Goal: Task Accomplishment & Management: Manage account settings

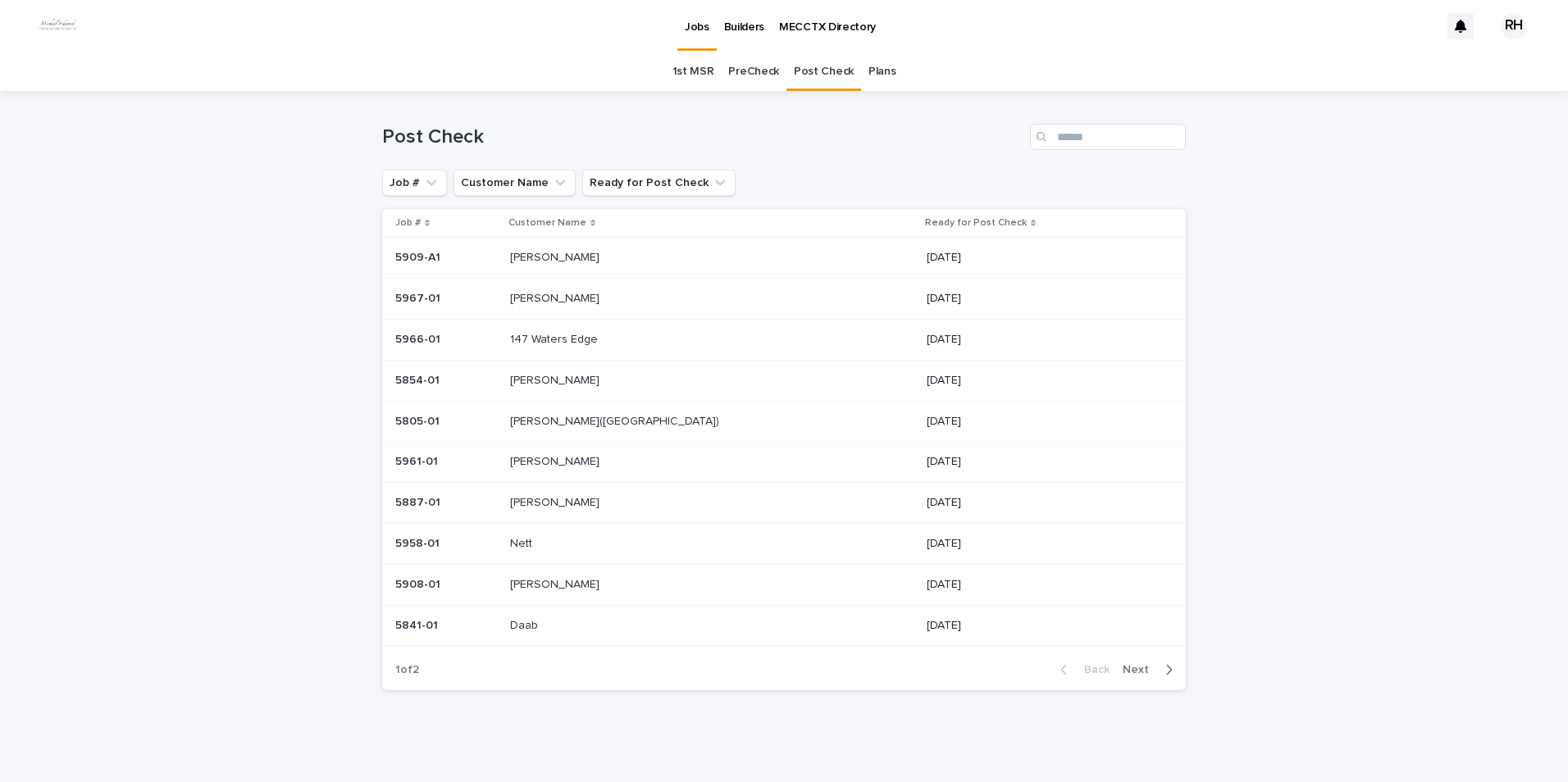
click at [559, 300] on p "[PERSON_NAME]" at bounding box center [556, 297] width 93 height 18
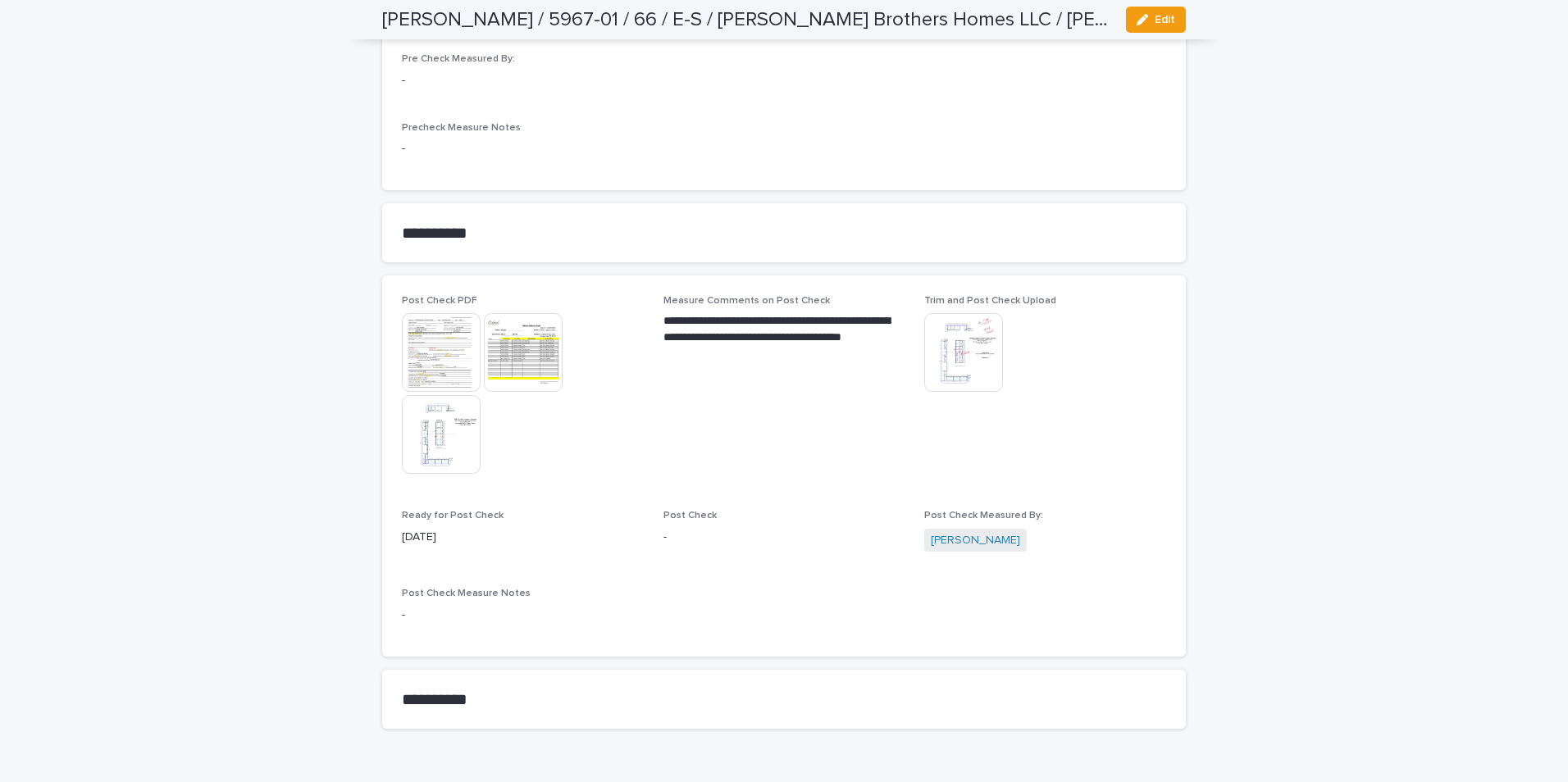
scroll to position [1398, 0]
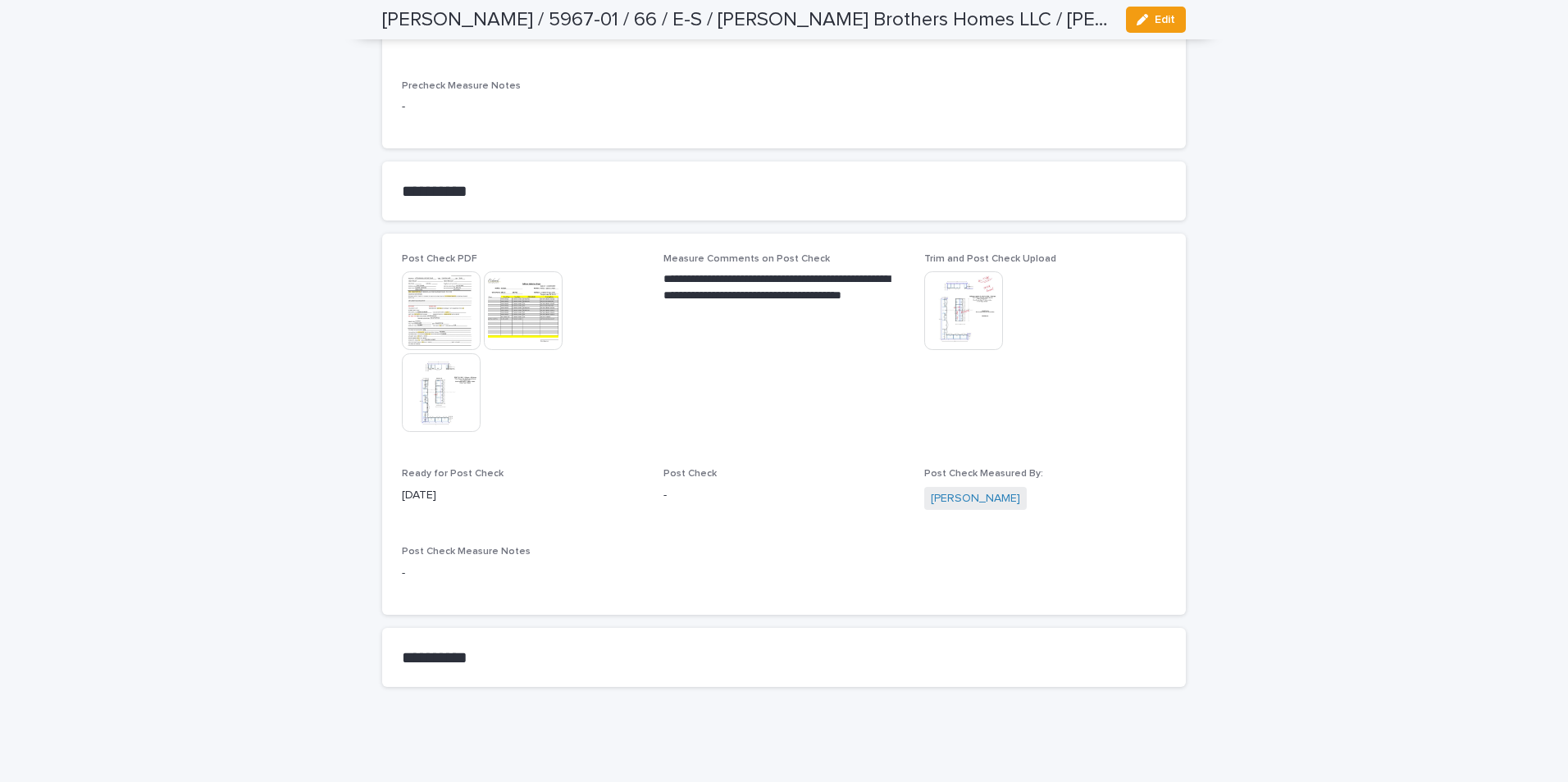
click at [1145, 18] on div "button" at bounding box center [1146, 20] width 18 height 12
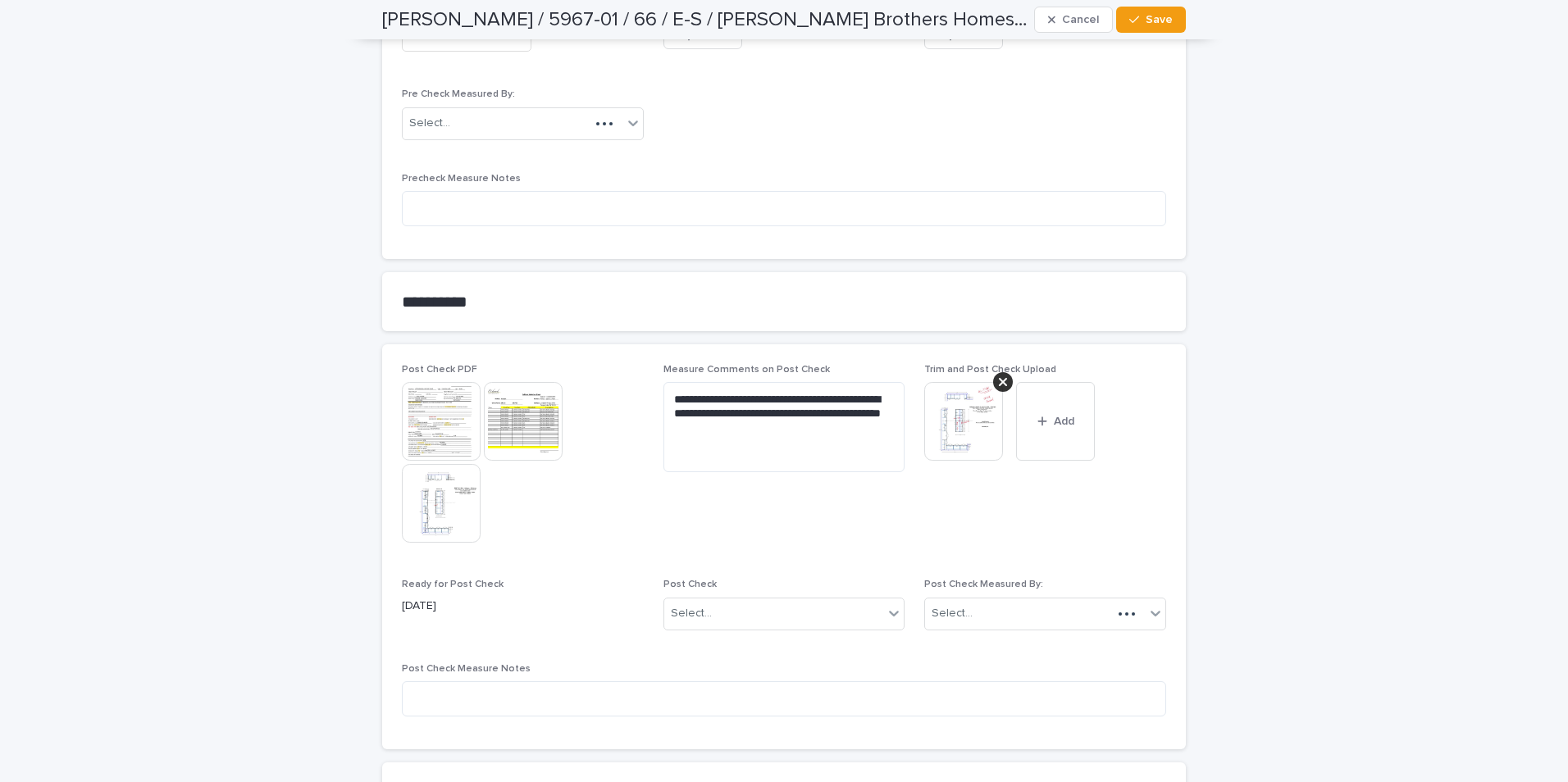
click at [1043, 433] on button "Add" at bounding box center [1055, 421] width 78 height 78
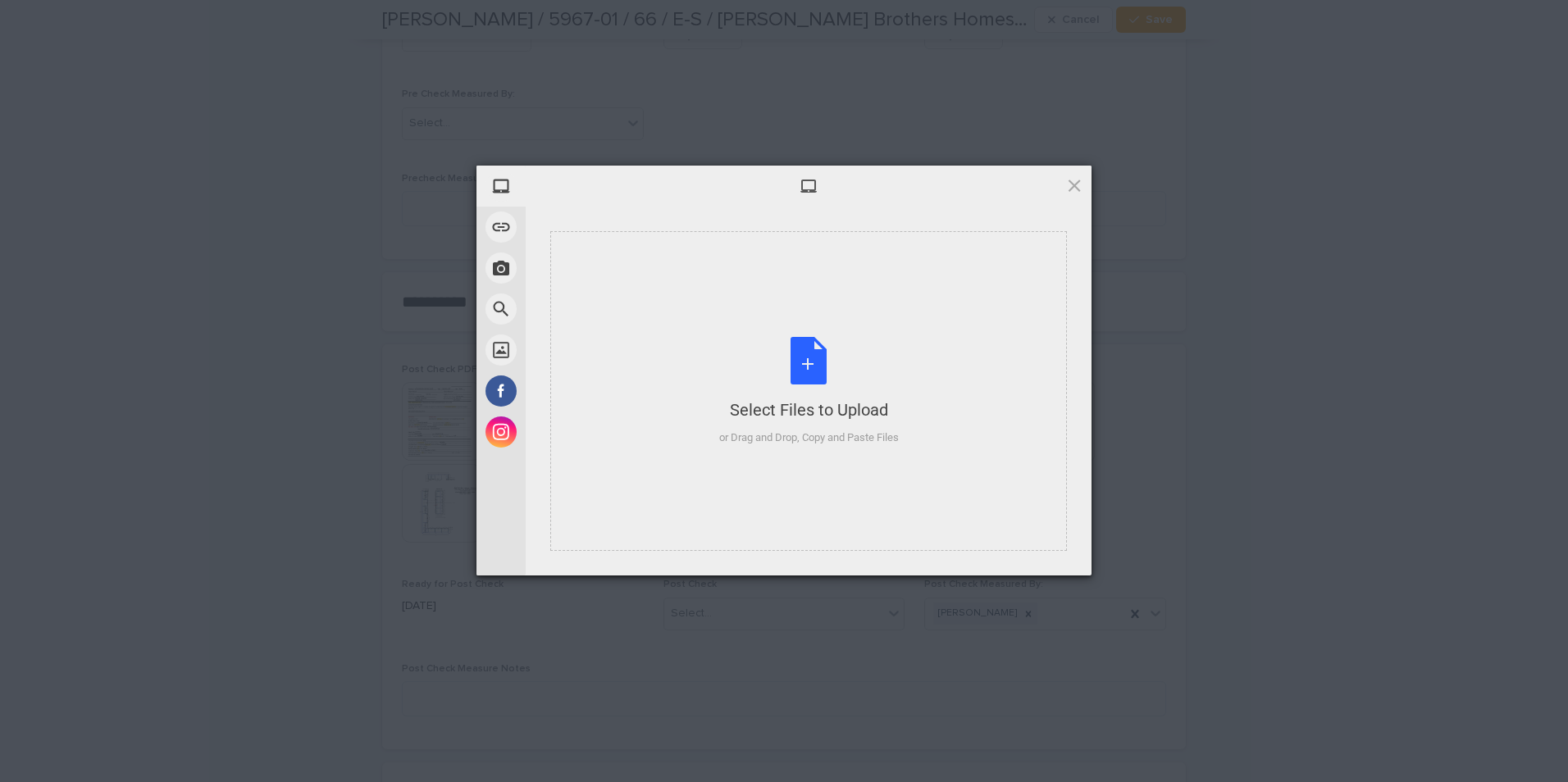
click at [778, 419] on div "Select Files to Upload" at bounding box center [808, 409] width 180 height 23
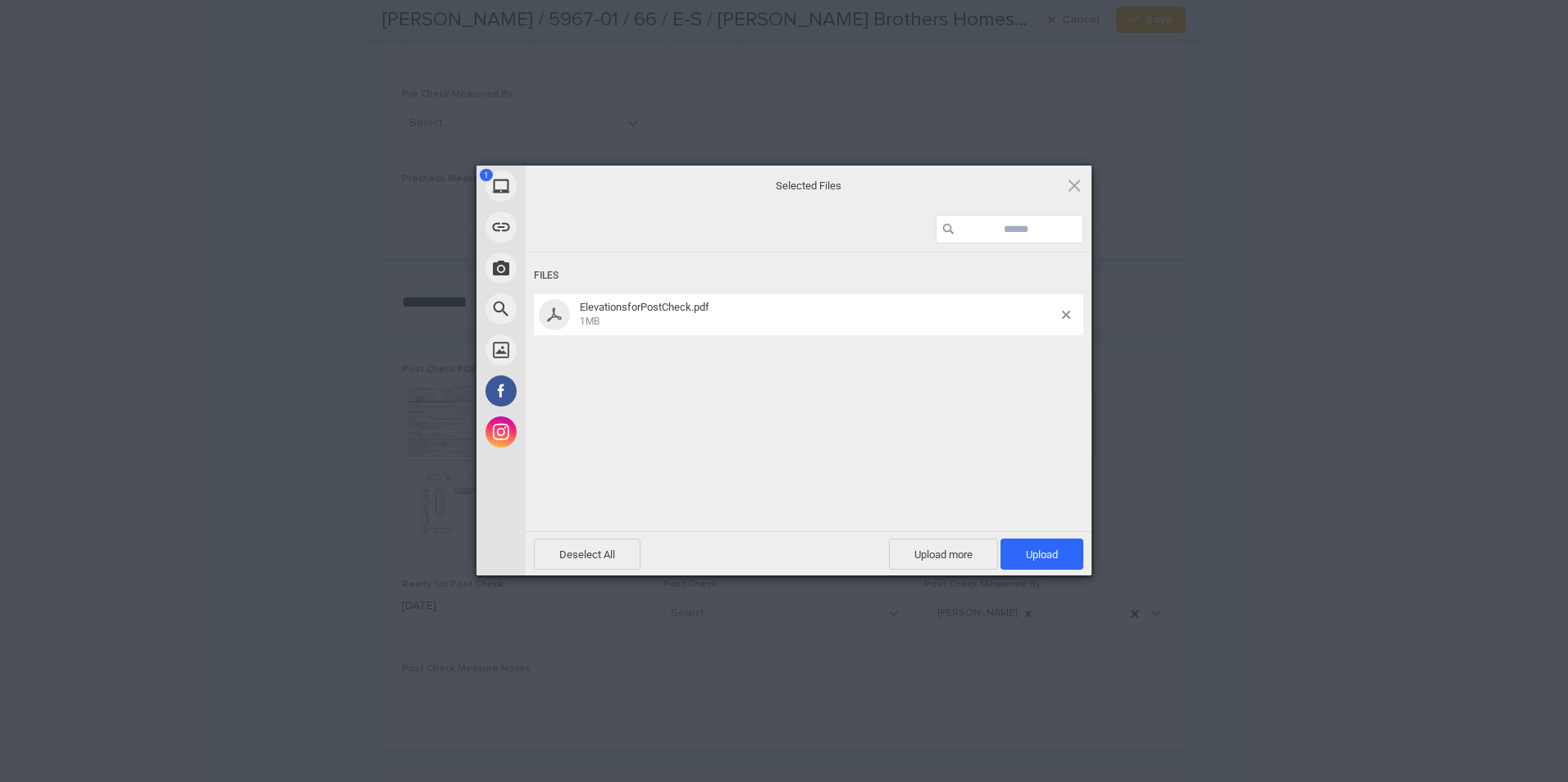
click at [1038, 552] on span "Upload 1" at bounding box center [1041, 554] width 32 height 13
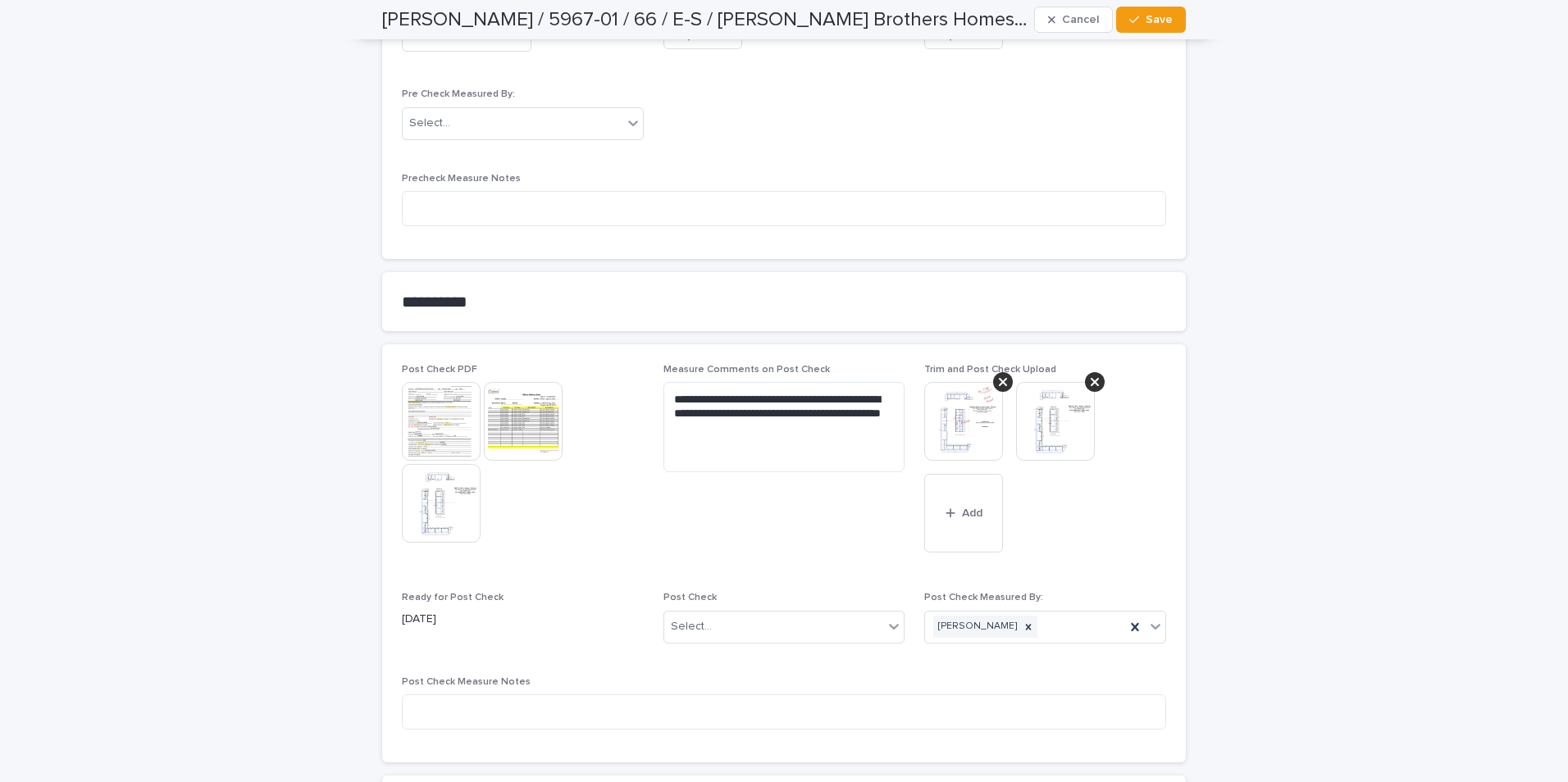
click at [1045, 430] on img at bounding box center [1055, 421] width 78 height 78
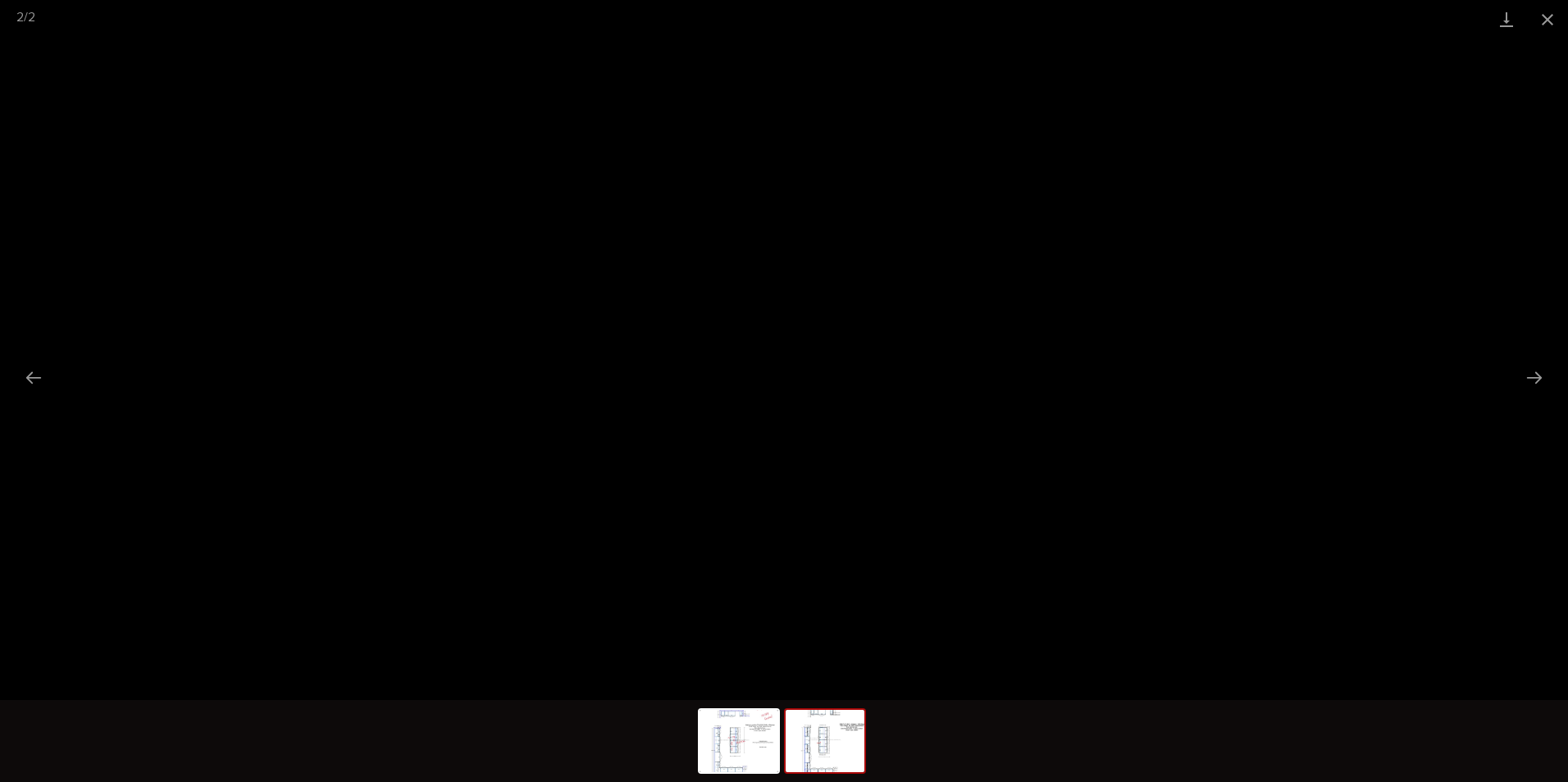
click at [1549, 16] on button "Close gallery" at bounding box center [1546, 19] width 41 height 38
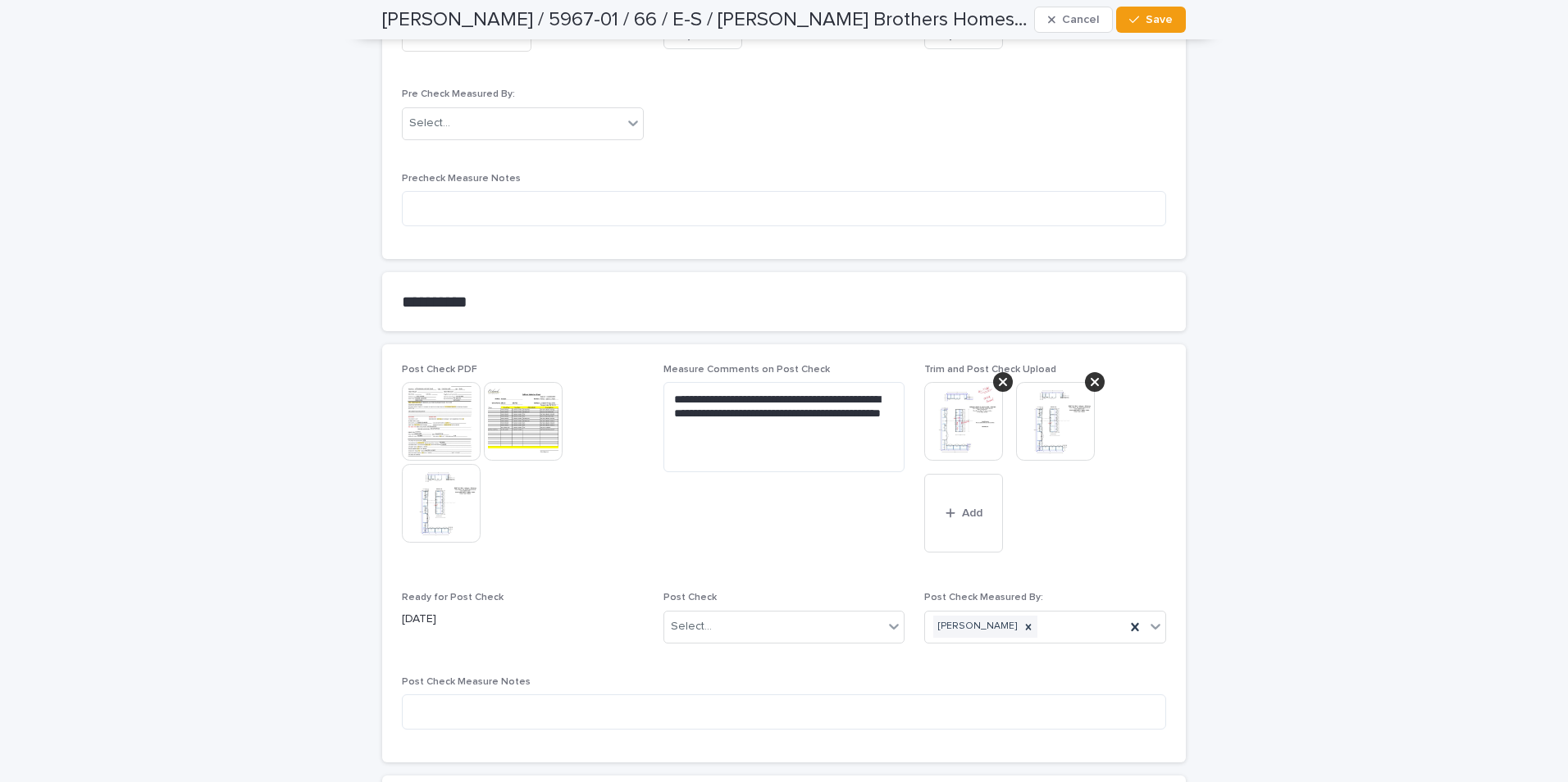
click at [1146, 19] on span "Save" at bounding box center [1159, 20] width 27 height 12
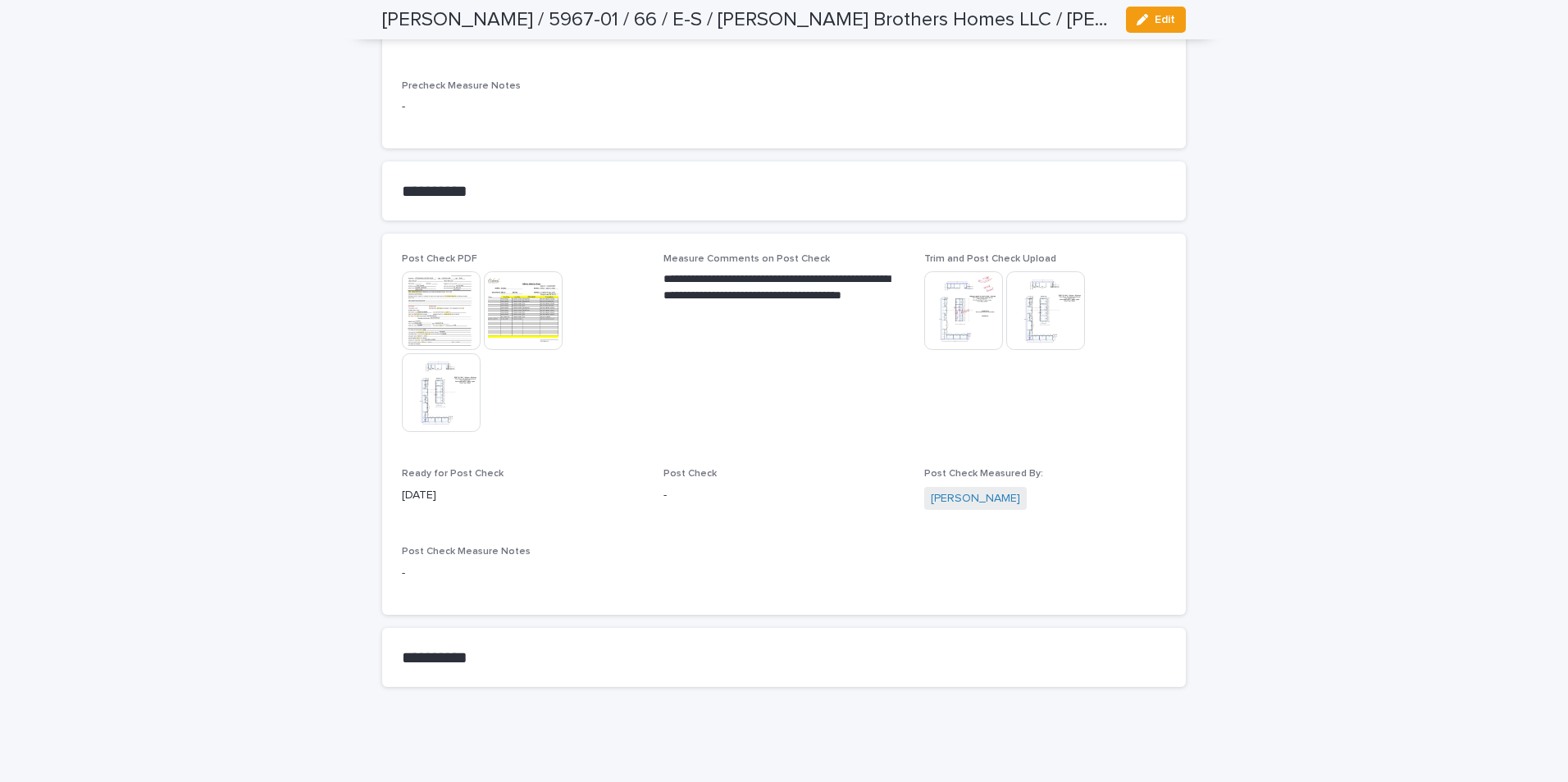
click at [1041, 328] on img at bounding box center [1045, 310] width 78 height 78
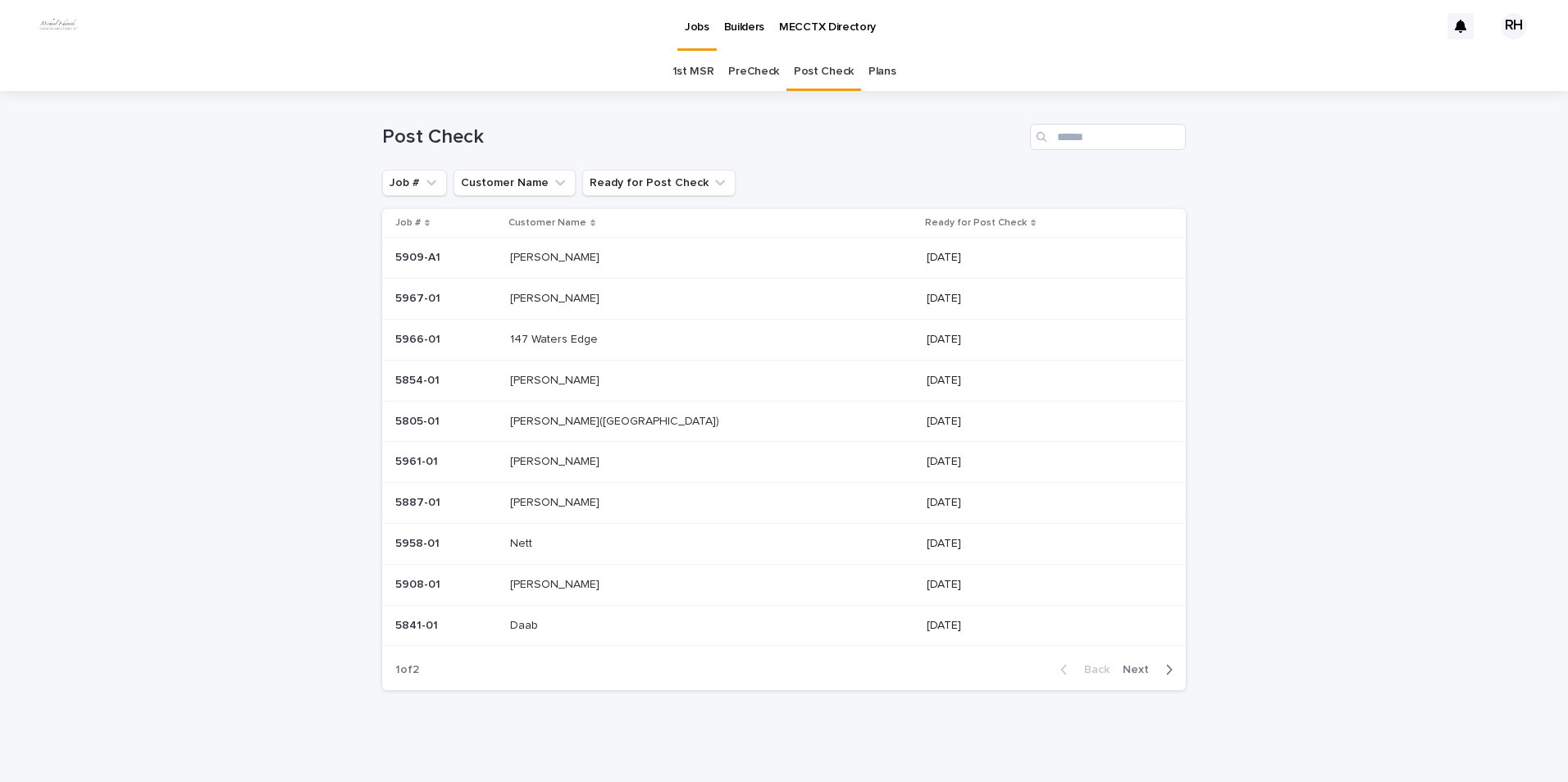
click at [558, 296] on p "[PERSON_NAME]" at bounding box center [556, 297] width 93 height 18
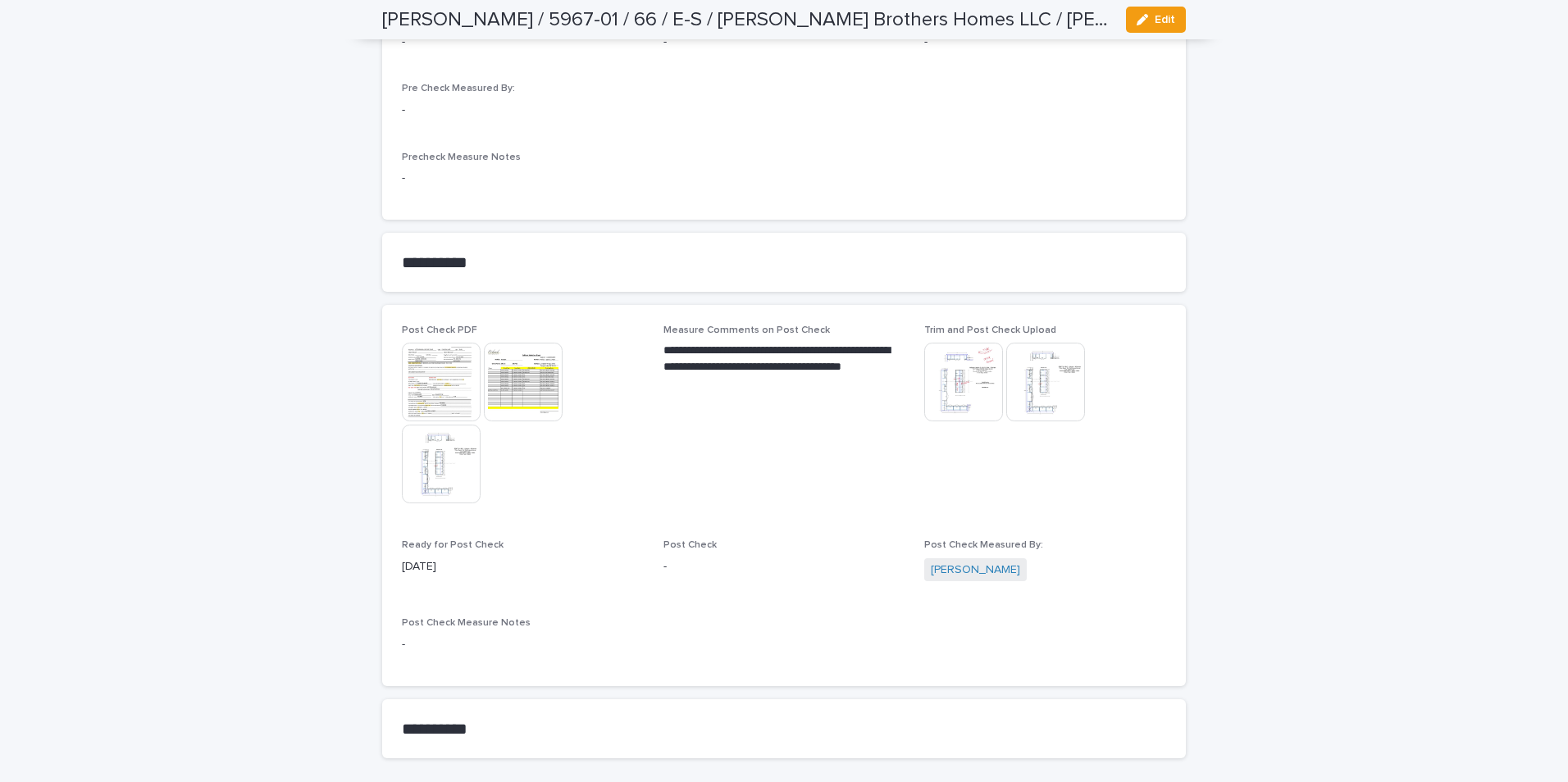
scroll to position [1398, 0]
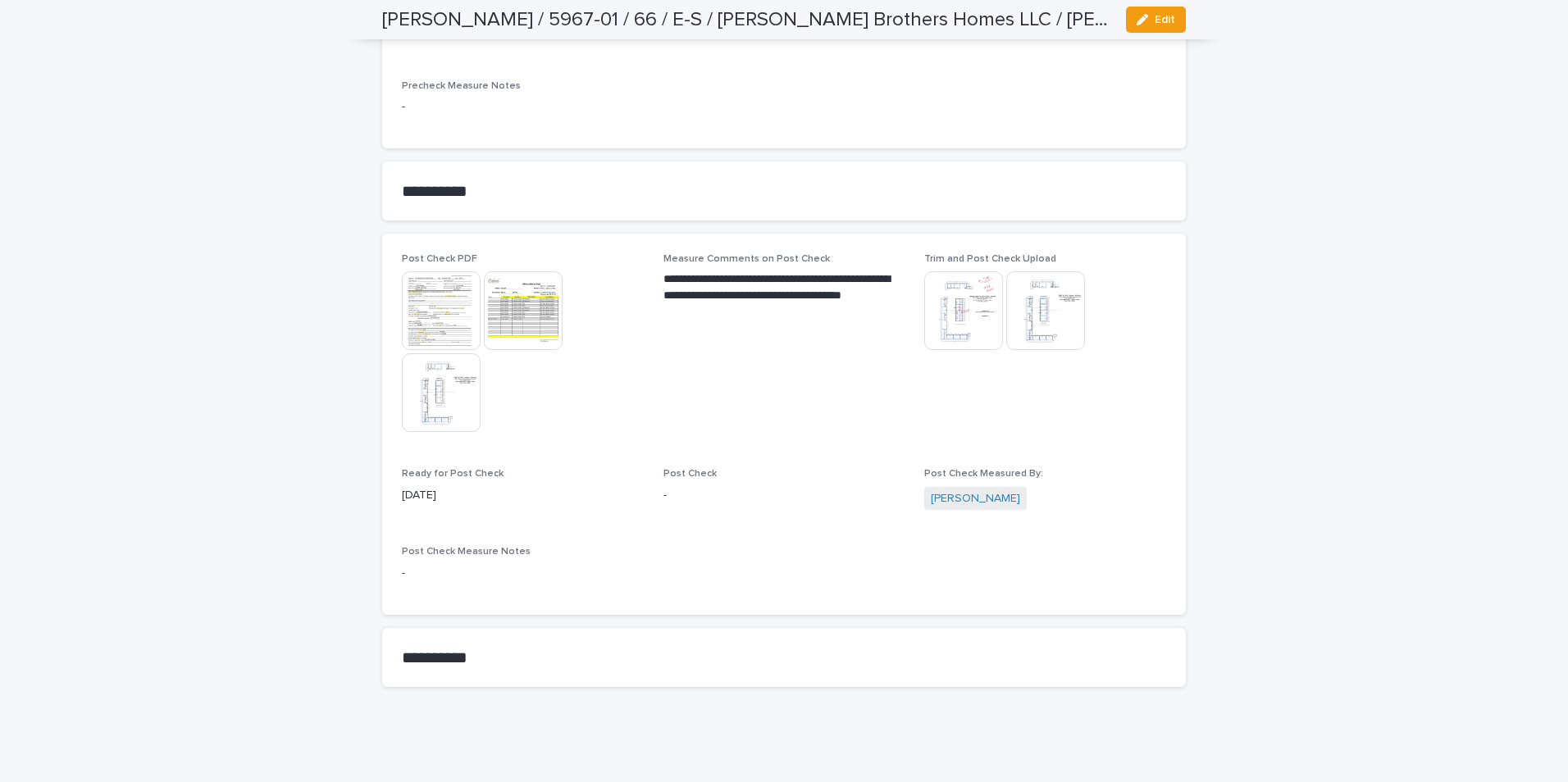
drag, startPoint x: 1151, startPoint y: 17, endPoint x: 1100, endPoint y: 85, distance: 85.0
click at [1155, 18] on span "Edit" at bounding box center [1165, 20] width 21 height 12
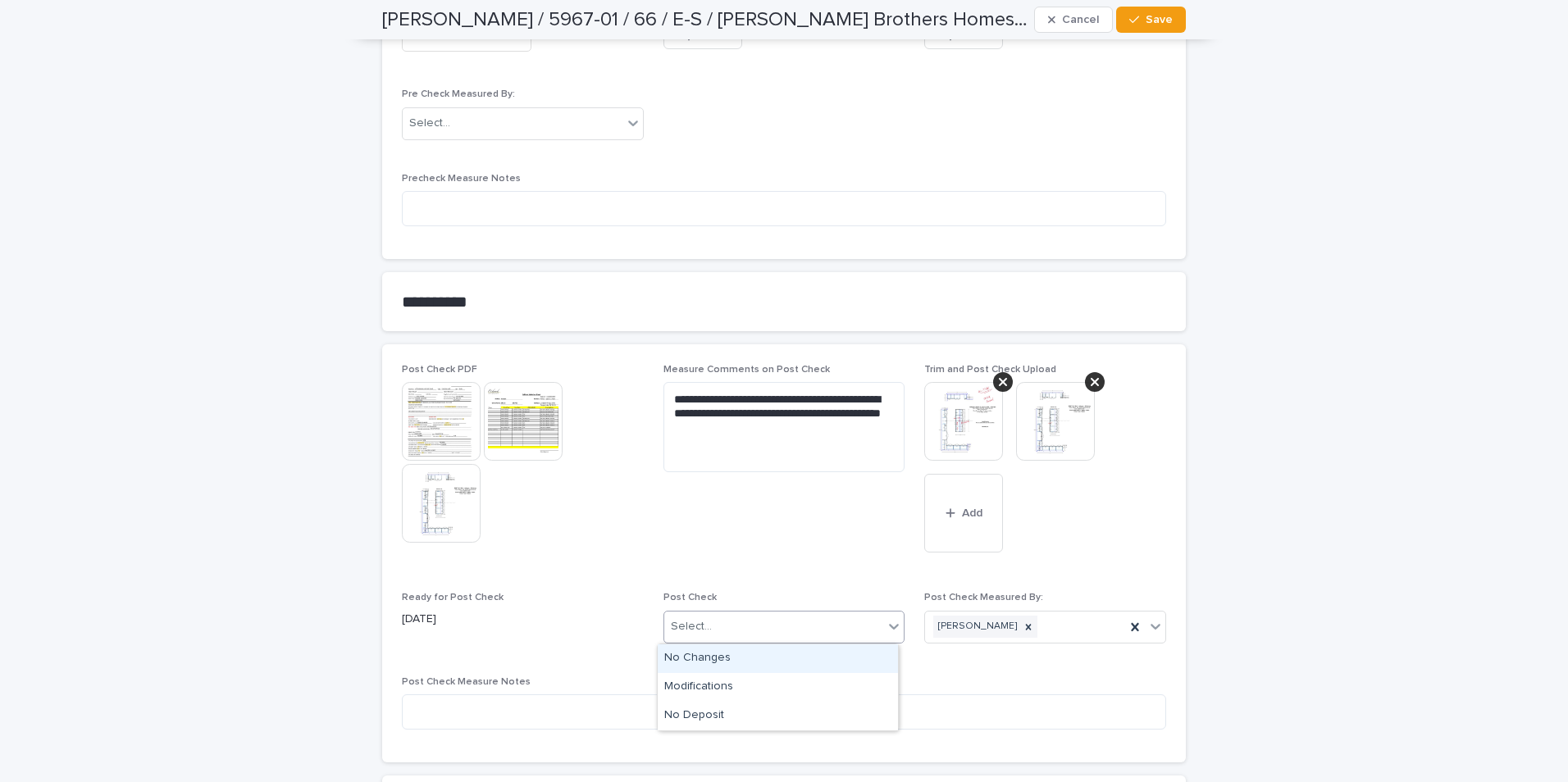
click at [728, 625] on div "Select..." at bounding box center [773, 627] width 220 height 27
click at [701, 686] on div "Modifications" at bounding box center [778, 687] width 240 height 28
click at [1147, 22] on span "Save" at bounding box center [1159, 20] width 27 height 12
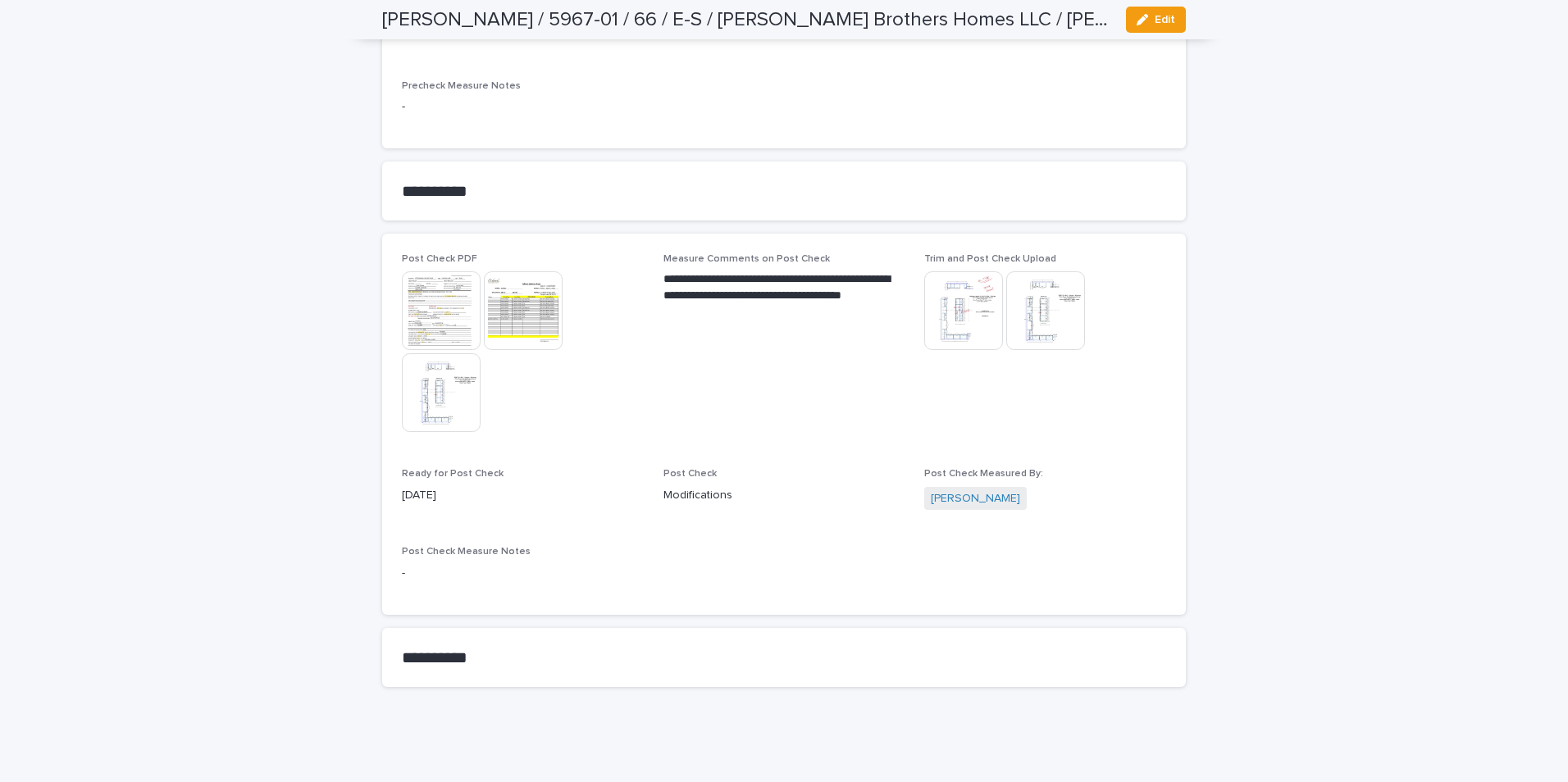
click at [1025, 315] on img at bounding box center [1045, 310] width 78 height 78
